Goal: Navigation & Orientation: Find specific page/section

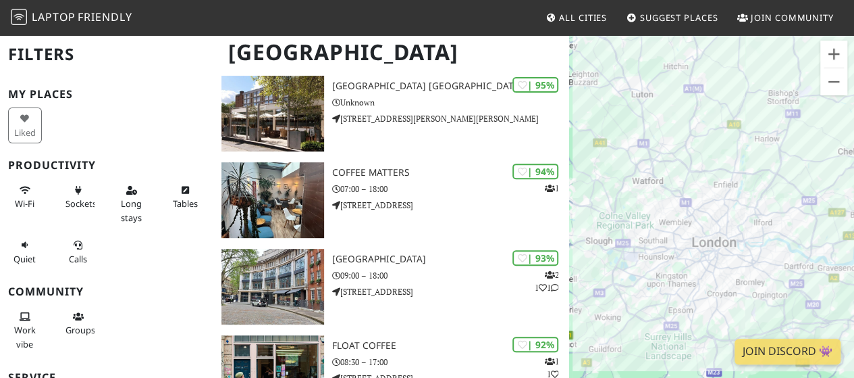
scroll to position [270, 0]
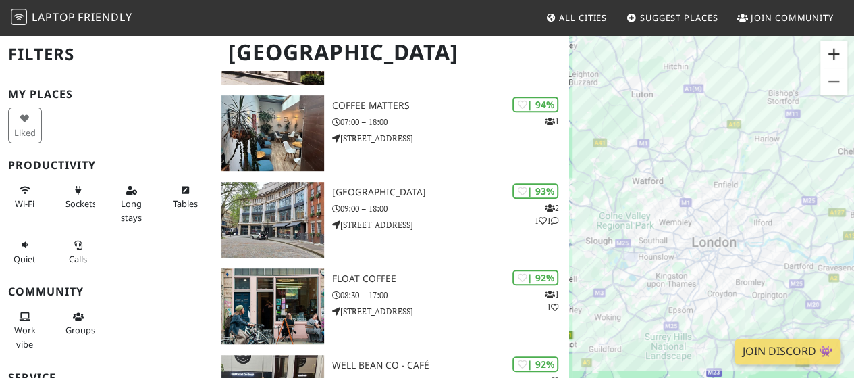
click at [838, 61] on button "Zoom in" at bounding box center [834, 54] width 27 height 27
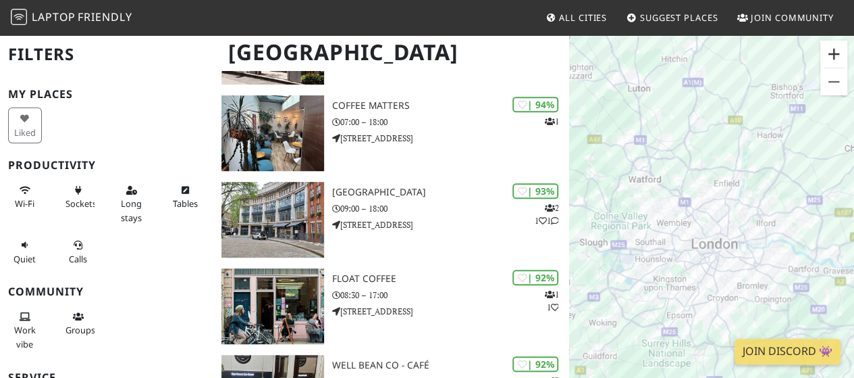
click at [838, 61] on button "Zoom in" at bounding box center [834, 54] width 27 height 27
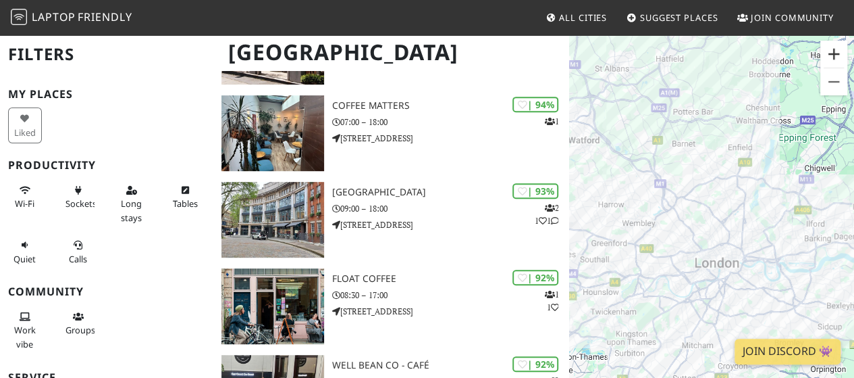
click at [838, 61] on button "Zoom in" at bounding box center [834, 54] width 27 height 27
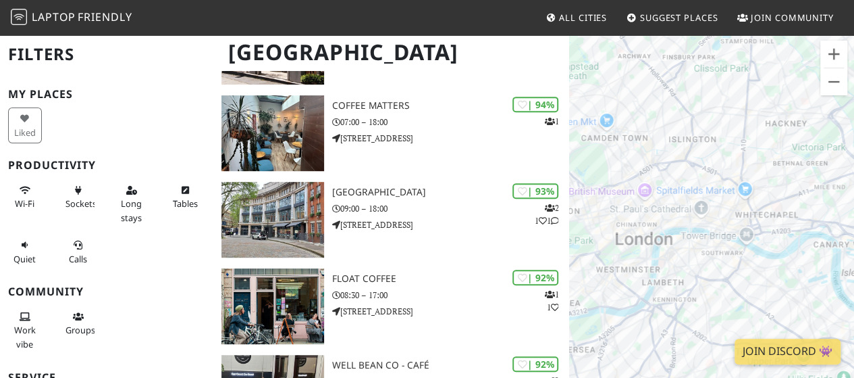
drag, startPoint x: 748, startPoint y: 251, endPoint x: 652, endPoint y: 95, distance: 182.2
click at [652, 95] on div "To navigate, press the arrow keys." at bounding box center [711, 223] width 285 height 378
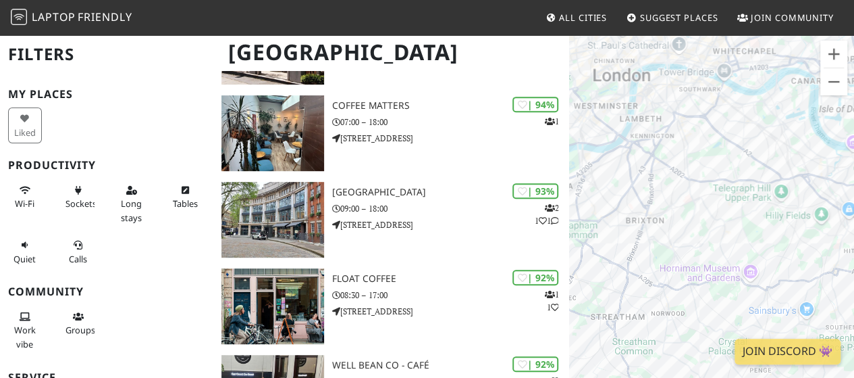
drag, startPoint x: 779, startPoint y: 272, endPoint x: 765, endPoint y: 128, distance: 145.3
click at [765, 128] on div "To navigate, press the arrow keys." at bounding box center [711, 223] width 285 height 378
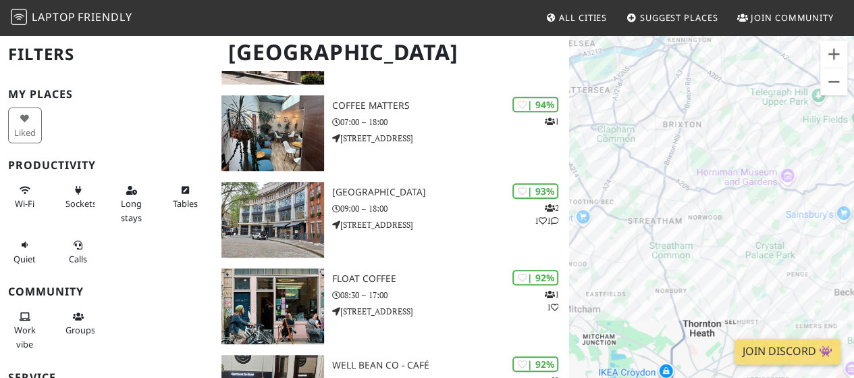
drag, startPoint x: 757, startPoint y: 157, endPoint x: 760, endPoint y: 245, distance: 87.2
click at [760, 245] on div "To navigate, press the arrow keys." at bounding box center [711, 223] width 285 height 378
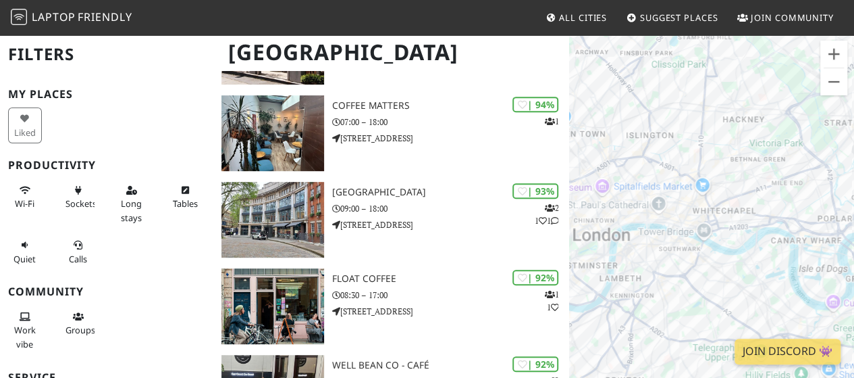
click at [721, 270] on div "To navigate, press the arrow keys." at bounding box center [711, 223] width 285 height 378
click at [840, 51] on button "Zoom in" at bounding box center [834, 54] width 27 height 27
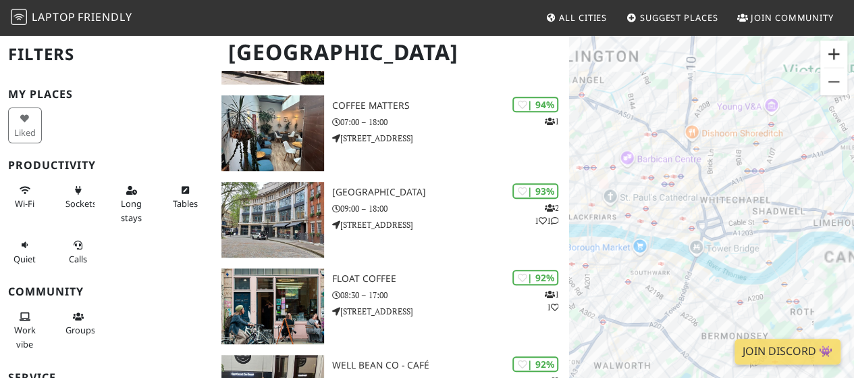
click at [840, 51] on button "Zoom in" at bounding box center [834, 54] width 27 height 27
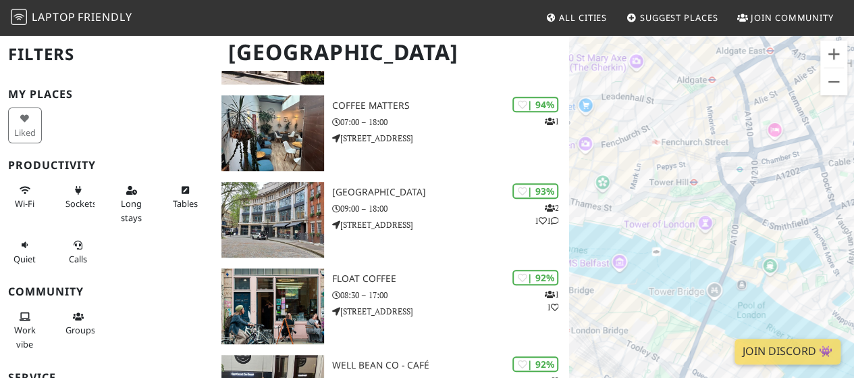
drag, startPoint x: 670, startPoint y: 253, endPoint x: 834, endPoint y: 102, distance: 223.2
click at [834, 103] on div "To navigate, press the arrow keys." at bounding box center [711, 223] width 285 height 378
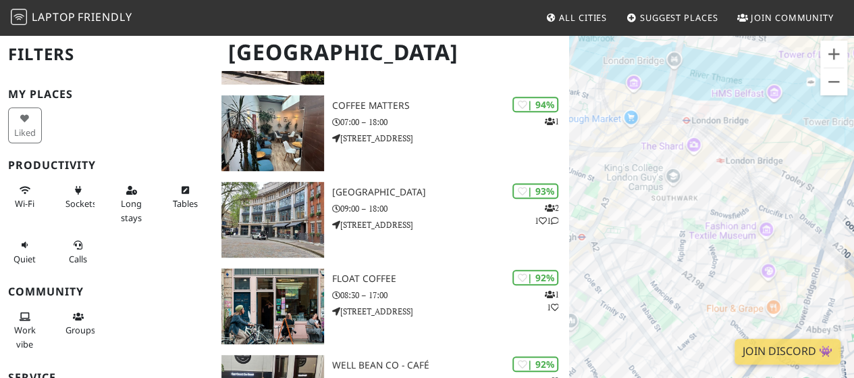
drag, startPoint x: 746, startPoint y: 224, endPoint x: 786, endPoint y: 163, distance: 72.7
click at [786, 163] on div "To navigate, press the arrow keys." at bounding box center [711, 223] width 285 height 378
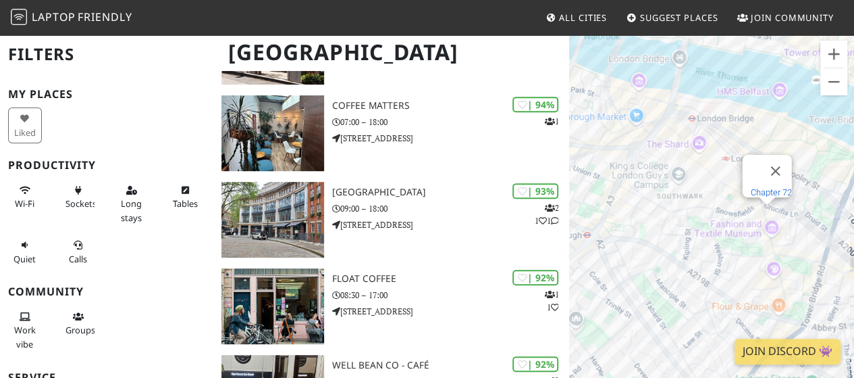
click at [767, 187] on link "Chapter 72" at bounding box center [771, 192] width 41 height 10
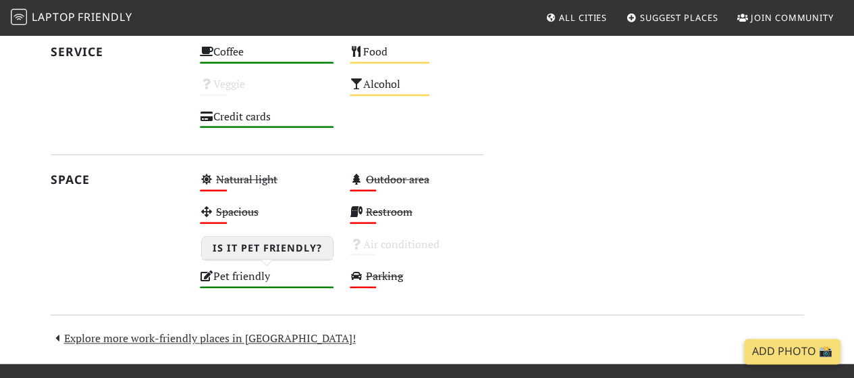
scroll to position [613, 0]
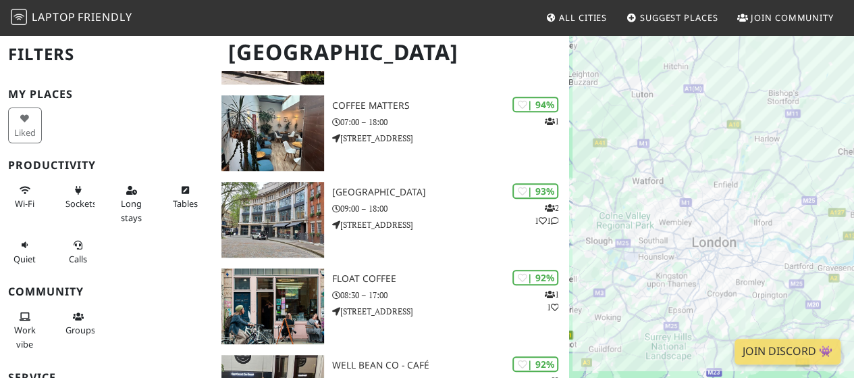
scroll to position [270, 0]
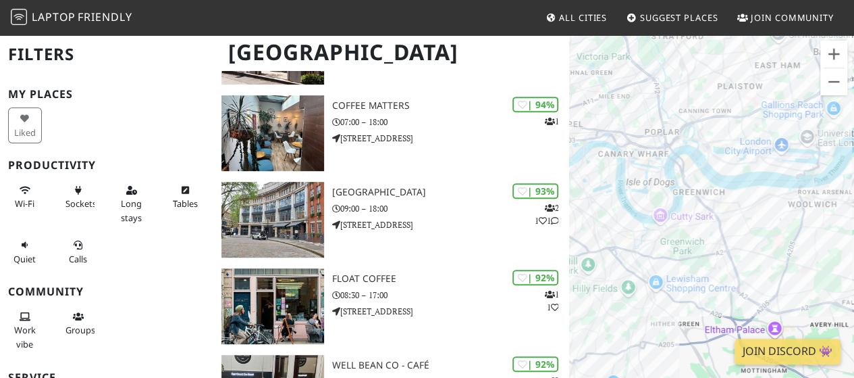
drag, startPoint x: 672, startPoint y: 249, endPoint x: 842, endPoint y: 255, distance: 169.6
click at [842, 255] on div "To navigate, press the arrow keys." at bounding box center [711, 223] width 285 height 378
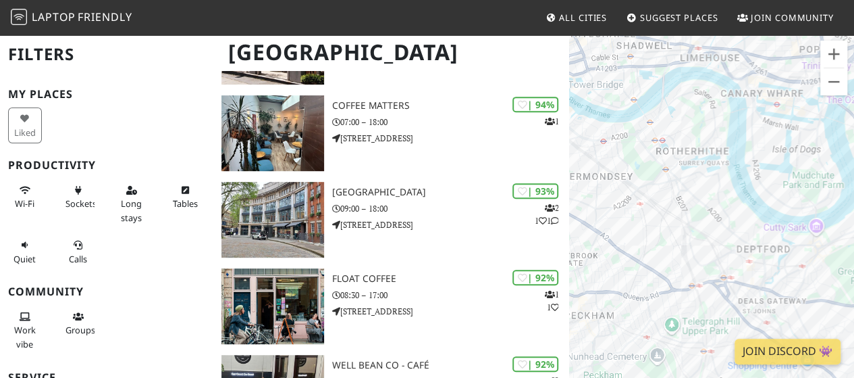
drag, startPoint x: 671, startPoint y: 176, endPoint x: 796, endPoint y: 182, distance: 124.4
click at [796, 182] on div "To navigate, press the arrow keys." at bounding box center [711, 223] width 285 height 378
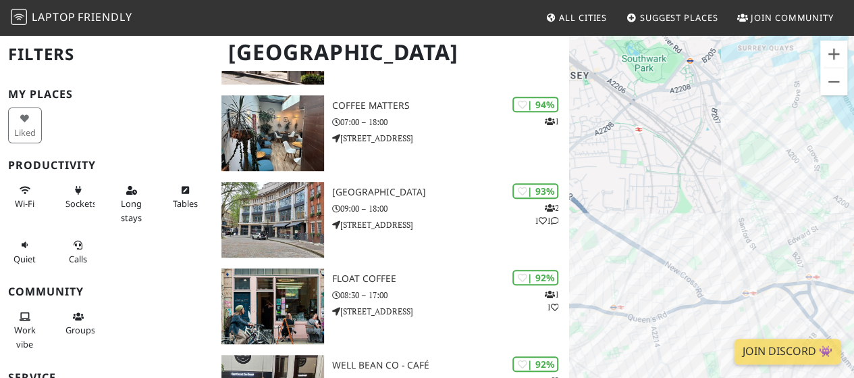
drag, startPoint x: 748, startPoint y: 199, endPoint x: 811, endPoint y: 147, distance: 81.1
click at [810, 147] on div "To navigate, press the arrow keys." at bounding box center [711, 223] width 285 height 378
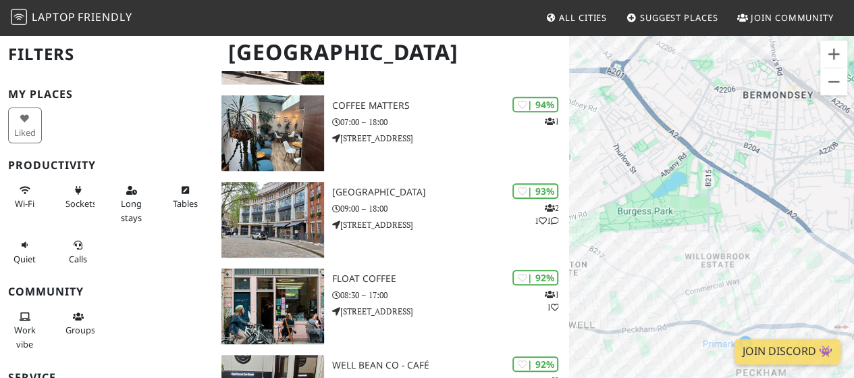
drag, startPoint x: 747, startPoint y: 130, endPoint x: 816, endPoint y: 259, distance: 146.3
click at [789, 225] on div "To navigate, press the arrow keys." at bounding box center [711, 223] width 285 height 378
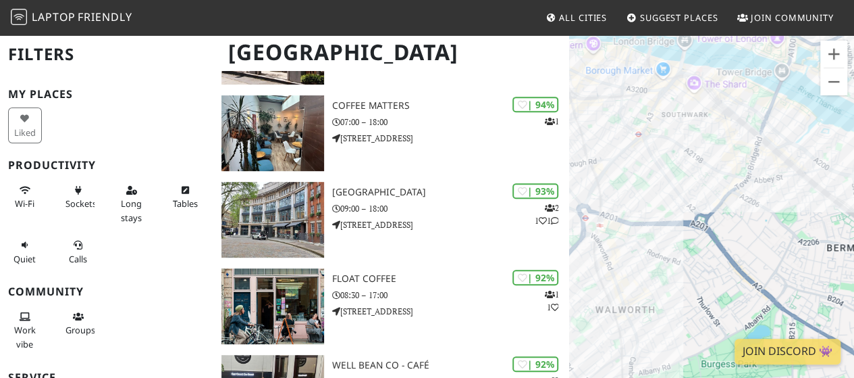
drag, startPoint x: 686, startPoint y: 197, endPoint x: 742, endPoint y: 263, distance: 86.3
click at [742, 263] on div "To navigate, press the arrow keys." at bounding box center [711, 223] width 285 height 378
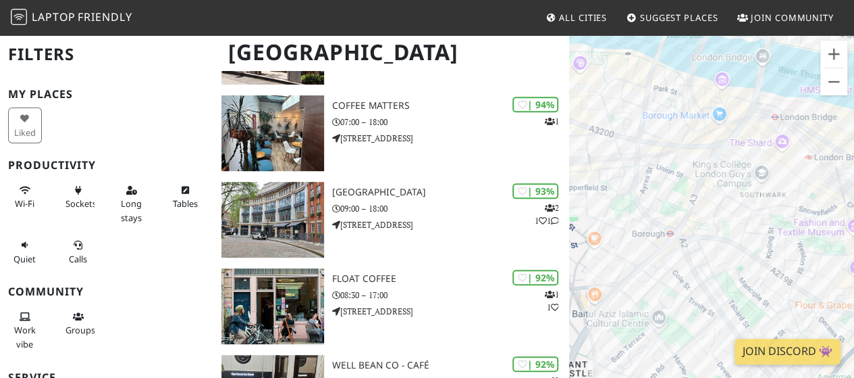
drag, startPoint x: 715, startPoint y: 132, endPoint x: 715, endPoint y: 174, distance: 41.9
click at [715, 172] on div "To navigate, press the arrow keys." at bounding box center [711, 223] width 285 height 378
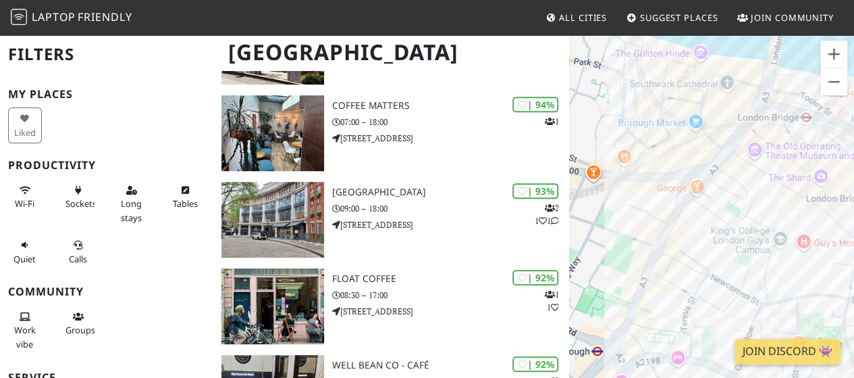
drag, startPoint x: 772, startPoint y: 149, endPoint x: 724, endPoint y: 213, distance: 79.6
click at [724, 213] on div "To navigate, press the arrow keys." at bounding box center [711, 223] width 285 height 378
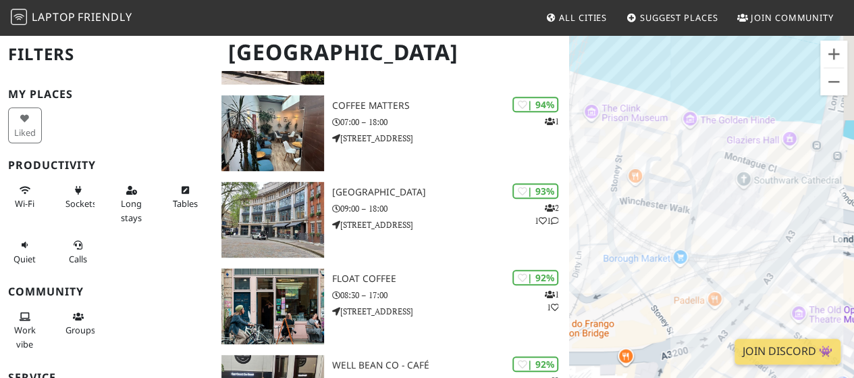
drag, startPoint x: 800, startPoint y: 127, endPoint x: 727, endPoint y: 246, distance: 139.8
click at [727, 246] on div "To navigate, press the arrow keys." at bounding box center [711, 223] width 285 height 378
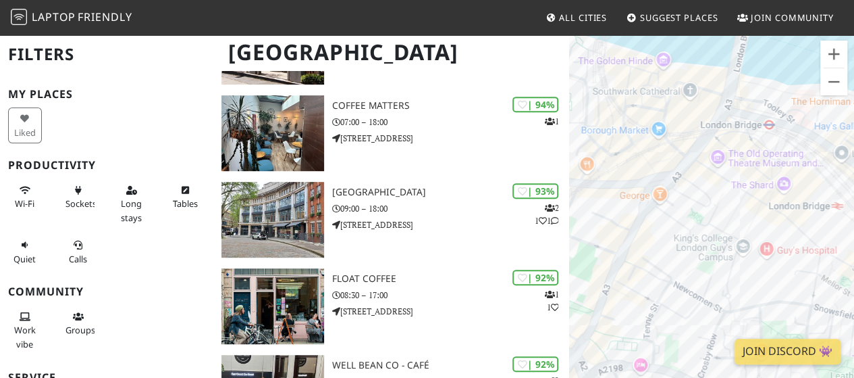
drag, startPoint x: 729, startPoint y: 203, endPoint x: 715, endPoint y: 118, distance: 85.7
click at [715, 118] on div "To navigate, press the arrow keys." at bounding box center [711, 223] width 285 height 378
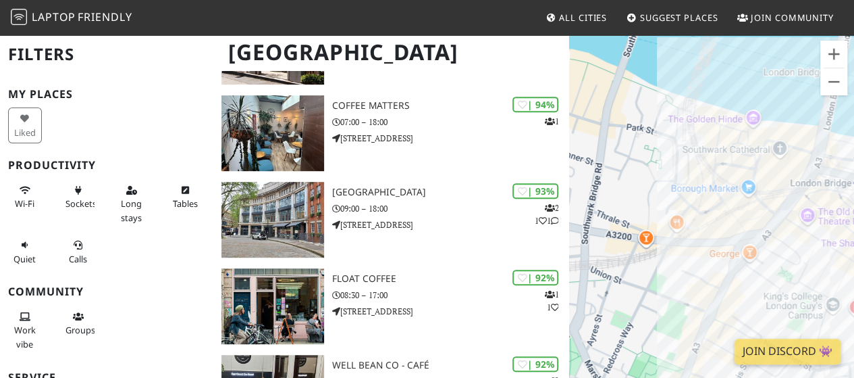
drag, startPoint x: 748, startPoint y: 215, endPoint x: 864, endPoint y: 286, distance: 135.5
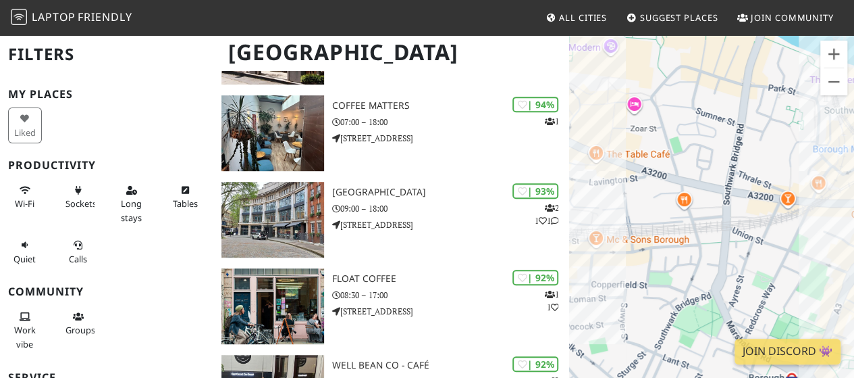
drag, startPoint x: 673, startPoint y: 176, endPoint x: 790, endPoint y: 125, distance: 127.6
click at [790, 125] on div "To navigate, press the arrow keys." at bounding box center [711, 223] width 285 height 378
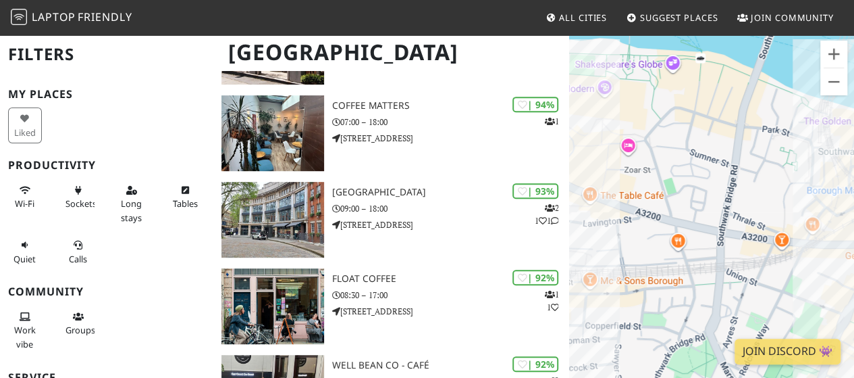
drag, startPoint x: 709, startPoint y: 139, endPoint x: 703, endPoint y: 182, distance: 43.7
click at [703, 182] on div "To navigate, press the arrow keys." at bounding box center [711, 223] width 285 height 378
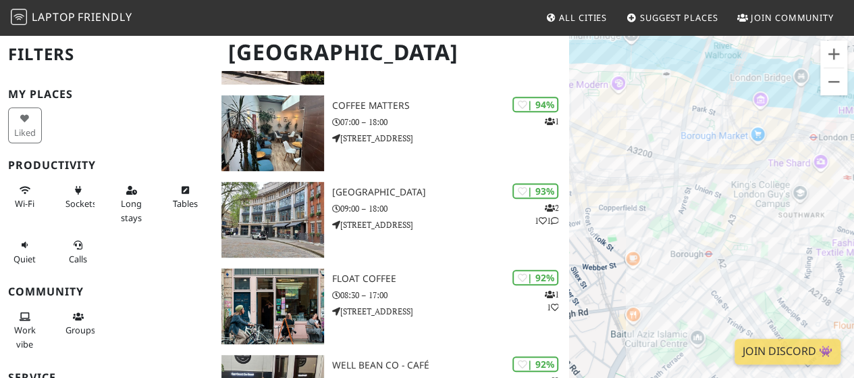
drag, startPoint x: 756, startPoint y: 236, endPoint x: 719, endPoint y: 191, distance: 58.5
click at [720, 184] on div "To navigate, press the arrow keys." at bounding box center [711, 223] width 285 height 378
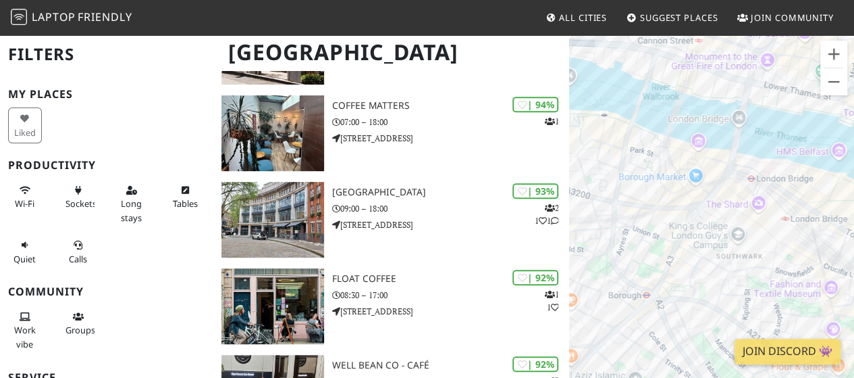
drag, startPoint x: 779, startPoint y: 210, endPoint x: 723, endPoint y: 259, distance: 75.2
click at [723, 259] on div "To navigate, press the arrow keys." at bounding box center [711, 223] width 285 height 378
